Goal: Task Accomplishment & Management: Use online tool/utility

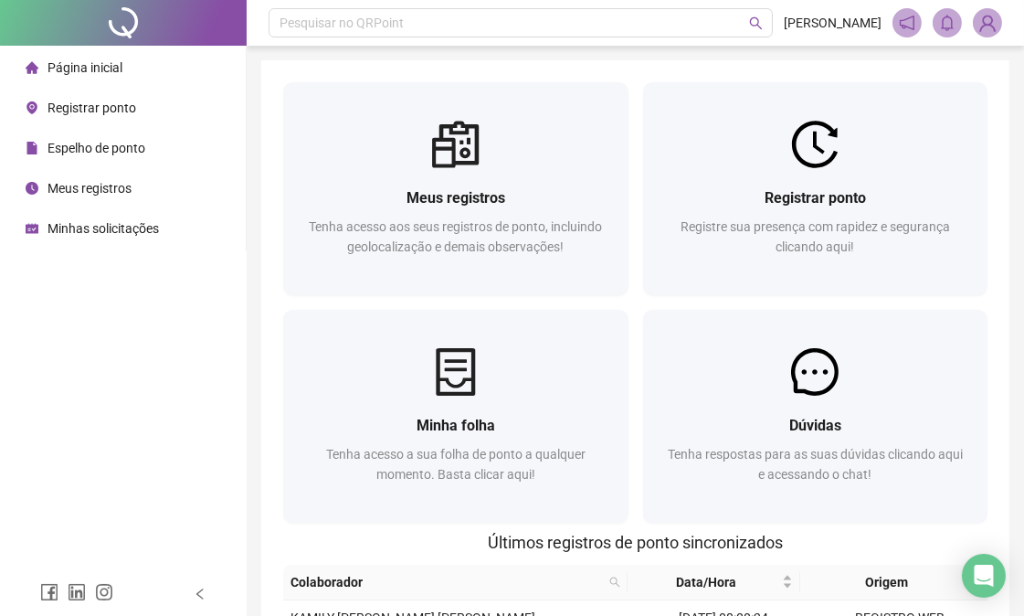
click at [103, 104] on span "Registrar ponto" at bounding box center [92, 107] width 89 height 15
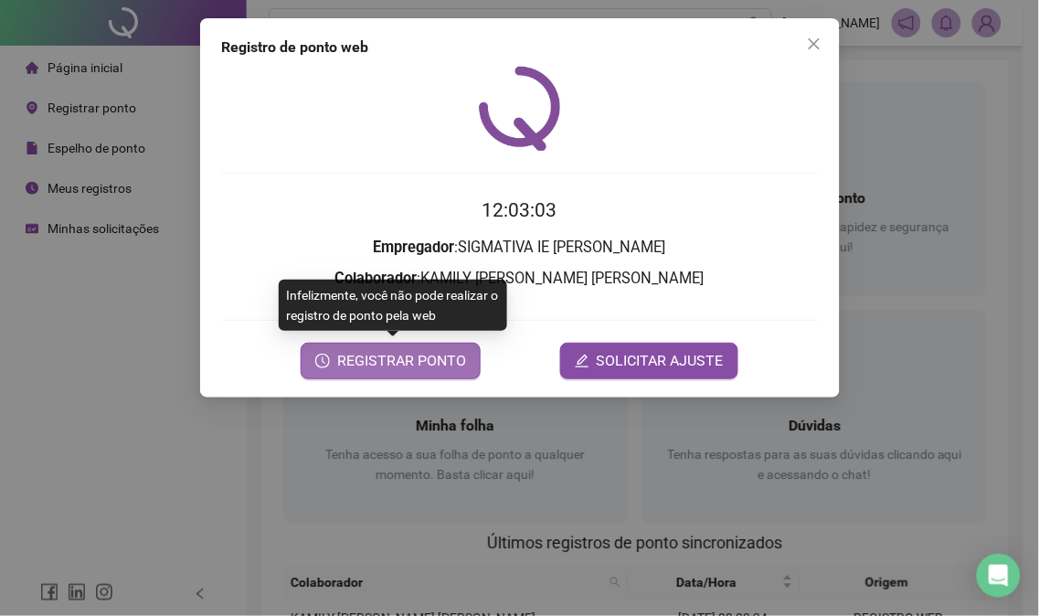
click at [402, 364] on span "REGISTRAR PONTO" at bounding box center [401, 361] width 129 height 22
